Goal: Information Seeking & Learning: Learn about a topic

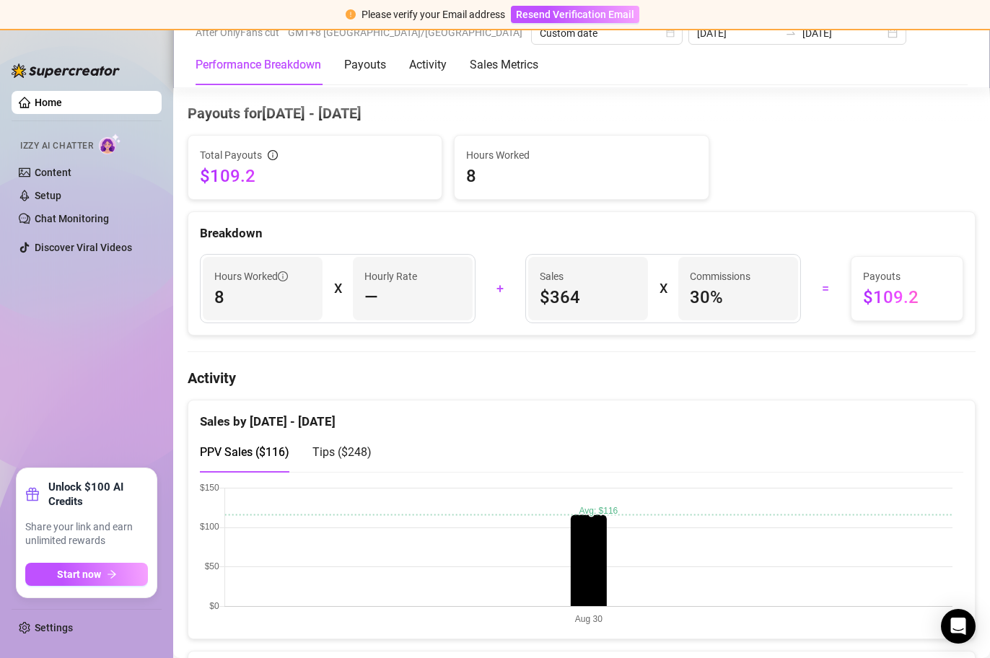
scroll to position [4, 0]
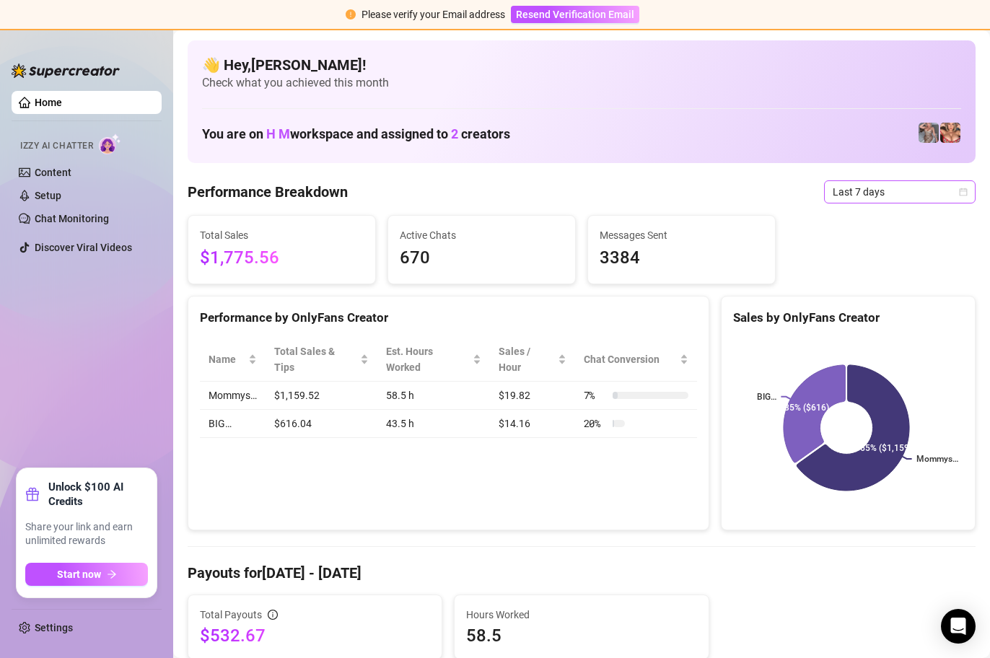
click at [944, 190] on span "Last 7 days" at bounding box center [899, 192] width 134 height 22
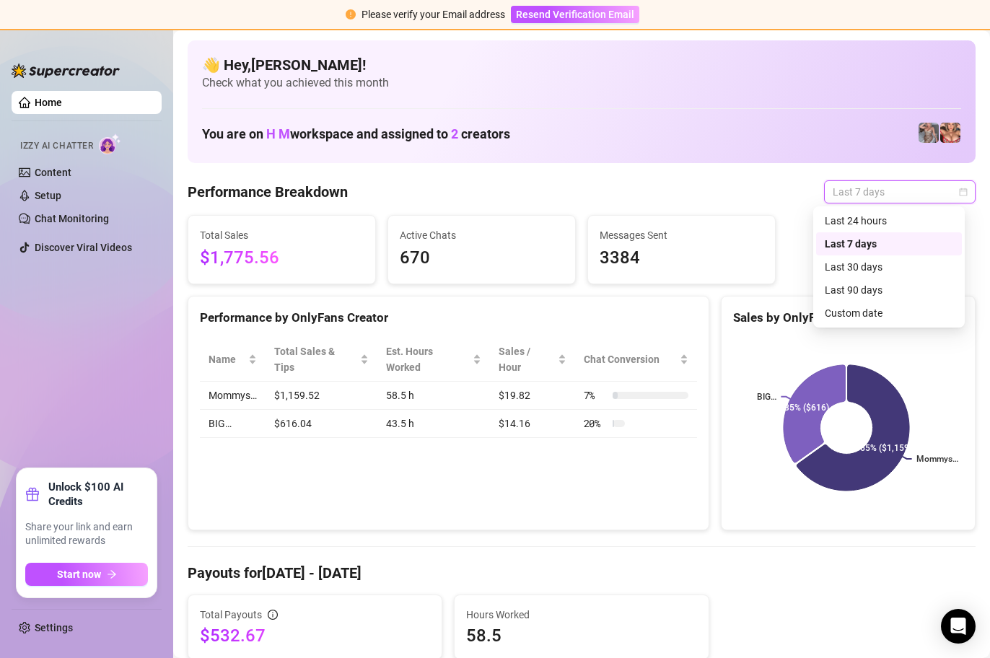
click at [708, 193] on div "Performance Breakdown Last 7 days" at bounding box center [582, 191] width 788 height 23
